Goal: Task Accomplishment & Management: Complete application form

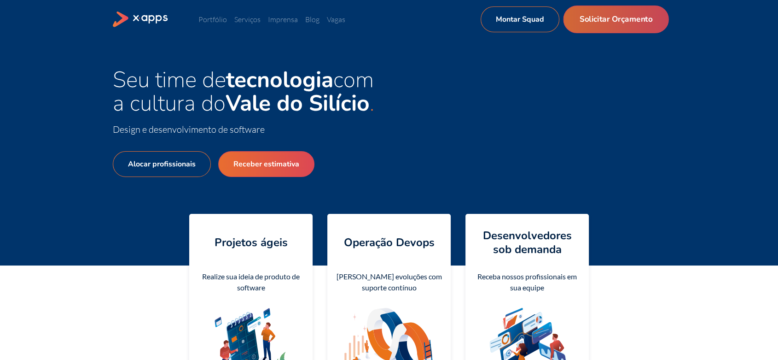
click at [608, 16] on link "Solicitar Orçamento" at bounding box center [615, 20] width 105 height 28
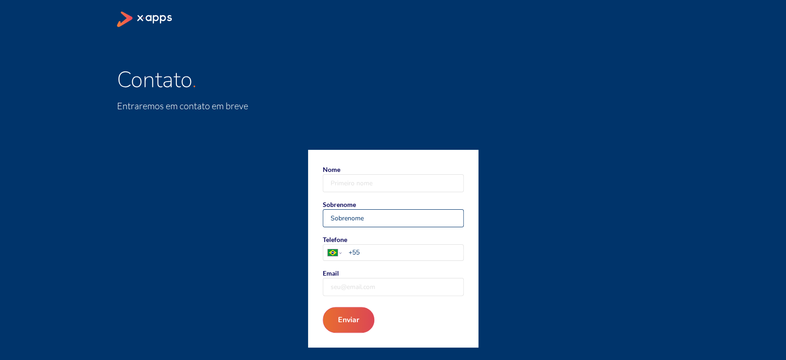
click at [384, 221] on input "Sobrenome" at bounding box center [393, 217] width 140 height 17
click at [343, 288] on input "Email" at bounding box center [393, 286] width 140 height 17
paste input "villamafya@gmail.com"
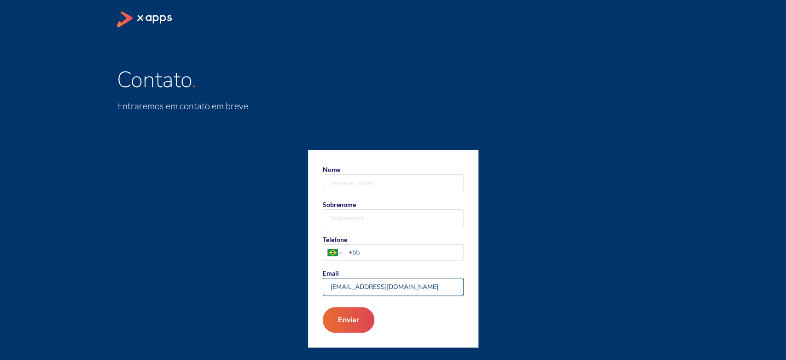
type input "villamafya@gmail.com"
click at [365, 182] on input "Nome" at bounding box center [393, 182] width 140 height 17
type input "m"
type input "Mariana"
click at [371, 215] on input "Sobrenome" at bounding box center [393, 217] width 140 height 17
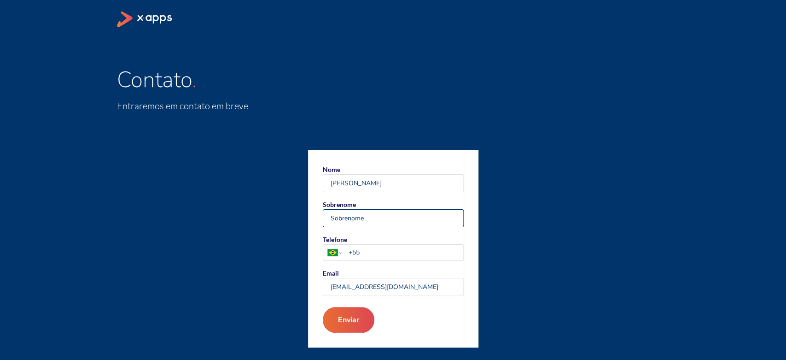
paste input "Vitória Menezes"
type input "Vitória Menezes"
click at [396, 249] on input "+55" at bounding box center [405, 252] width 115 height 10
paste input "tel"
click at [377, 250] on input "+55" at bounding box center [405, 252] width 115 height 10
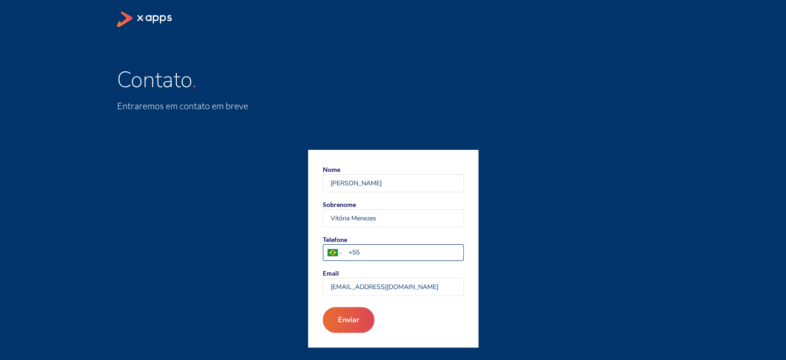
paste input "tel"
click at [392, 254] on input "+55" at bounding box center [405, 252] width 115 height 10
paste input "11 95848 2971"
type input "+55 11 95848 2971"
click at [343, 324] on button "Enviar" at bounding box center [347, 320] width 55 height 28
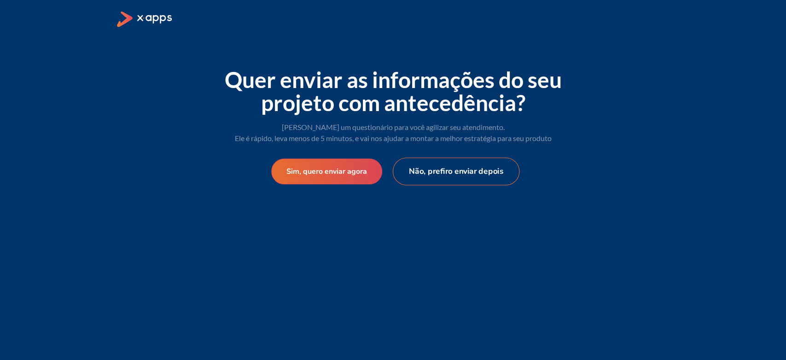
click at [464, 171] on button "Não, prefiro enviar depois" at bounding box center [455, 171] width 127 height 28
